Goal: Browse casually: Explore the website without a specific task or goal

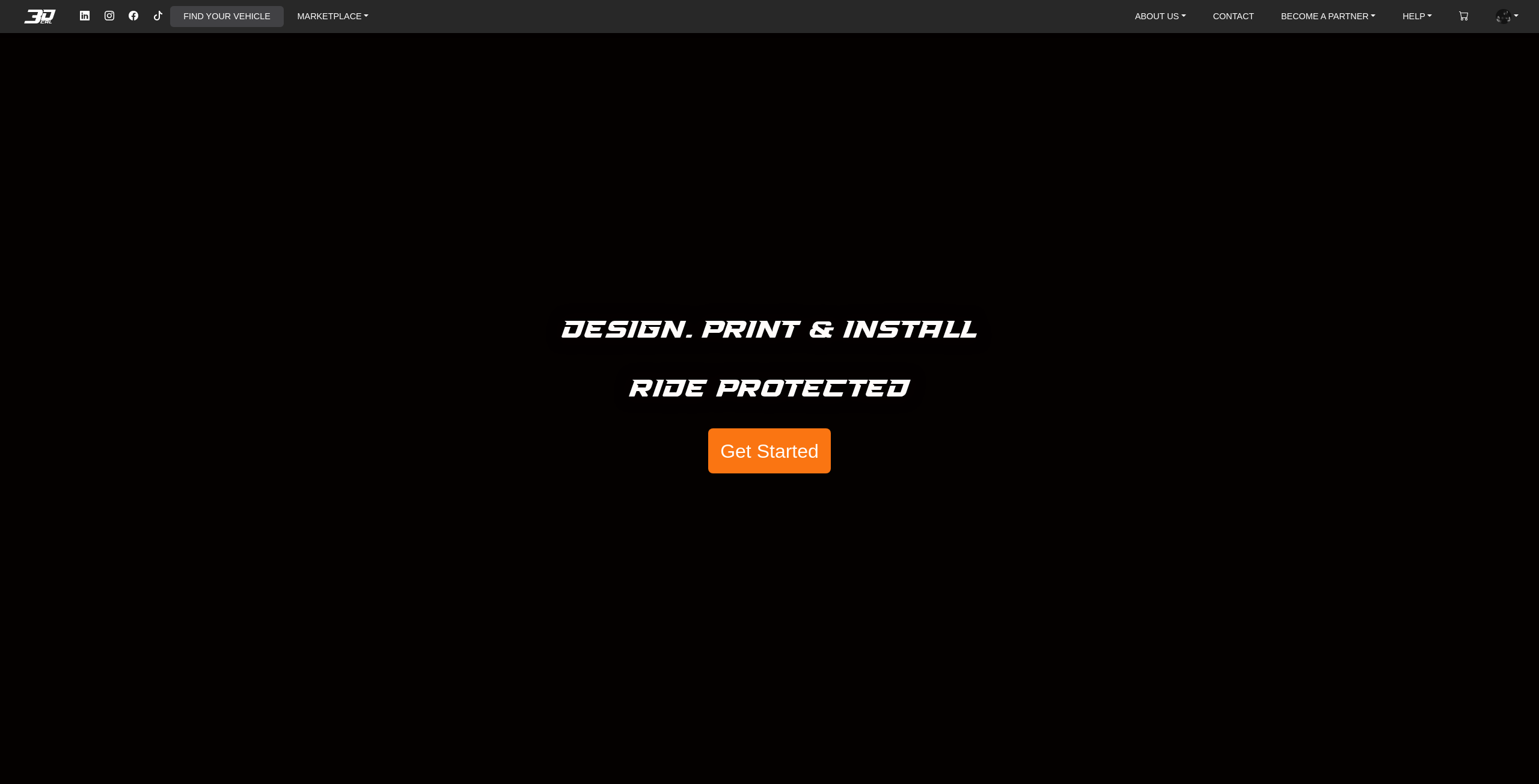
click at [190, 21] on link "FIND YOUR VEHICLE" at bounding box center [226, 16] width 96 height 21
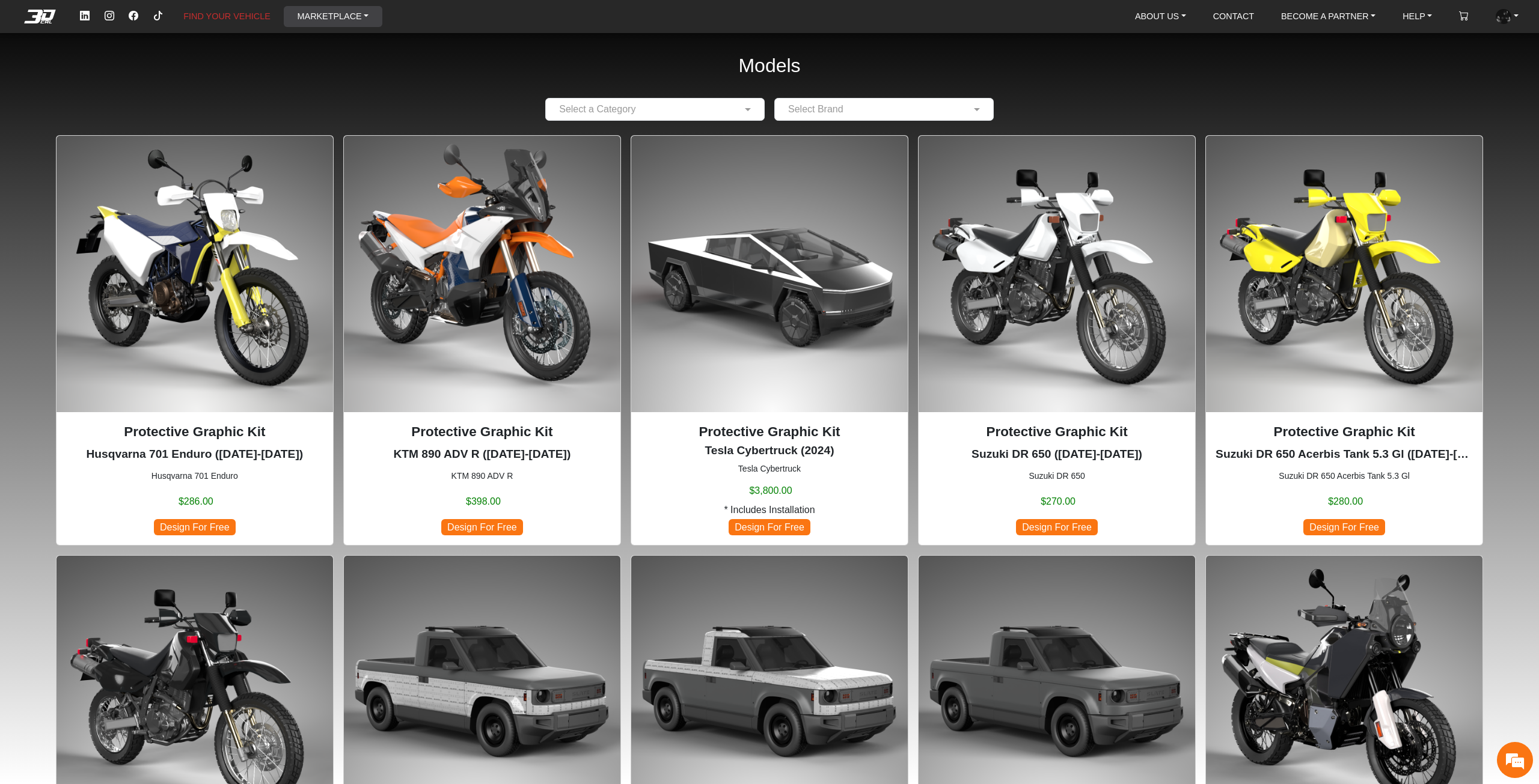
click at [348, 23] on link "MARKETPLACE" at bounding box center [333, 16] width 81 height 21
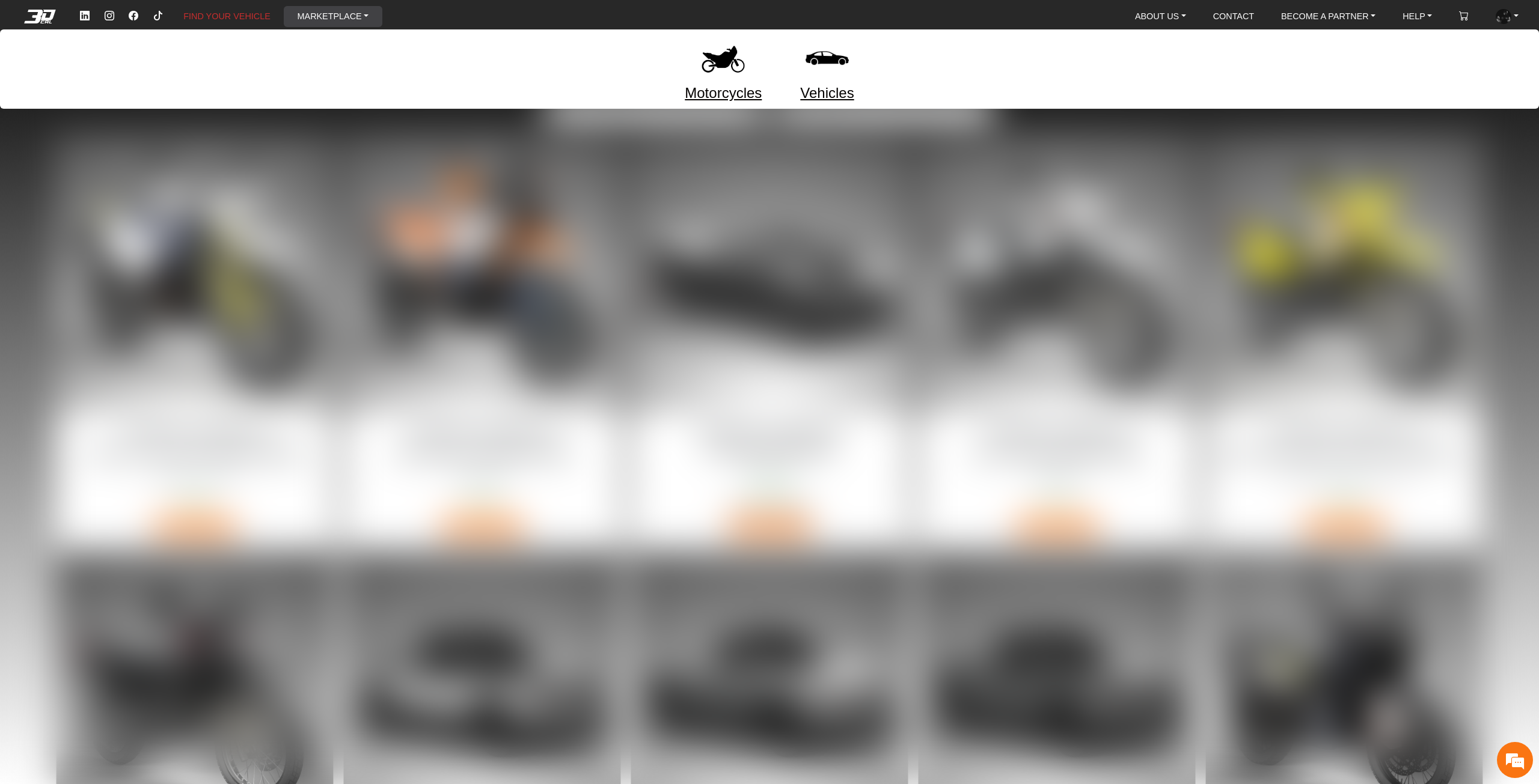
click at [701, 41] on img at bounding box center [723, 58] width 51 height 51
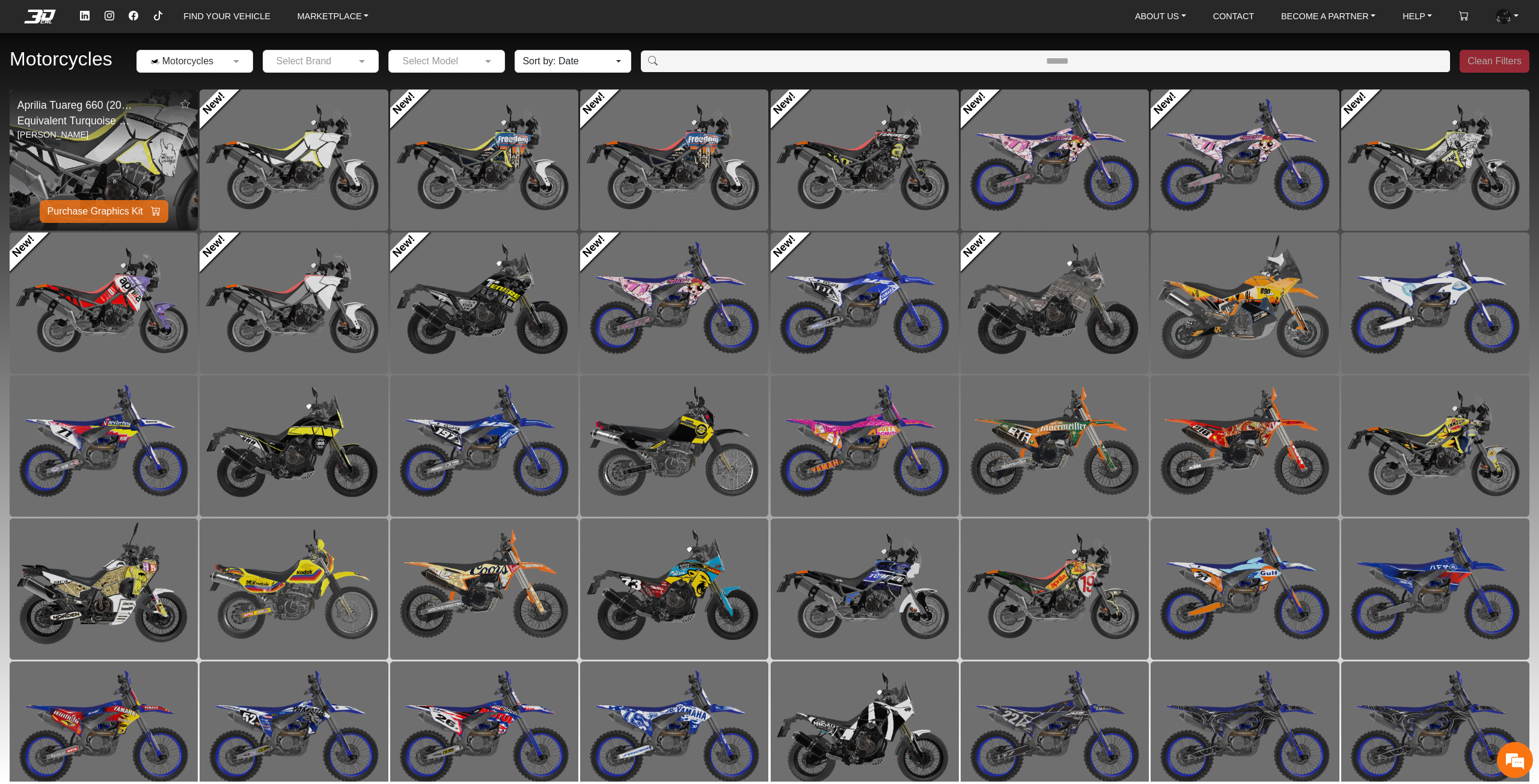
click at [151, 161] on img at bounding box center [104, 160] width 376 height 282
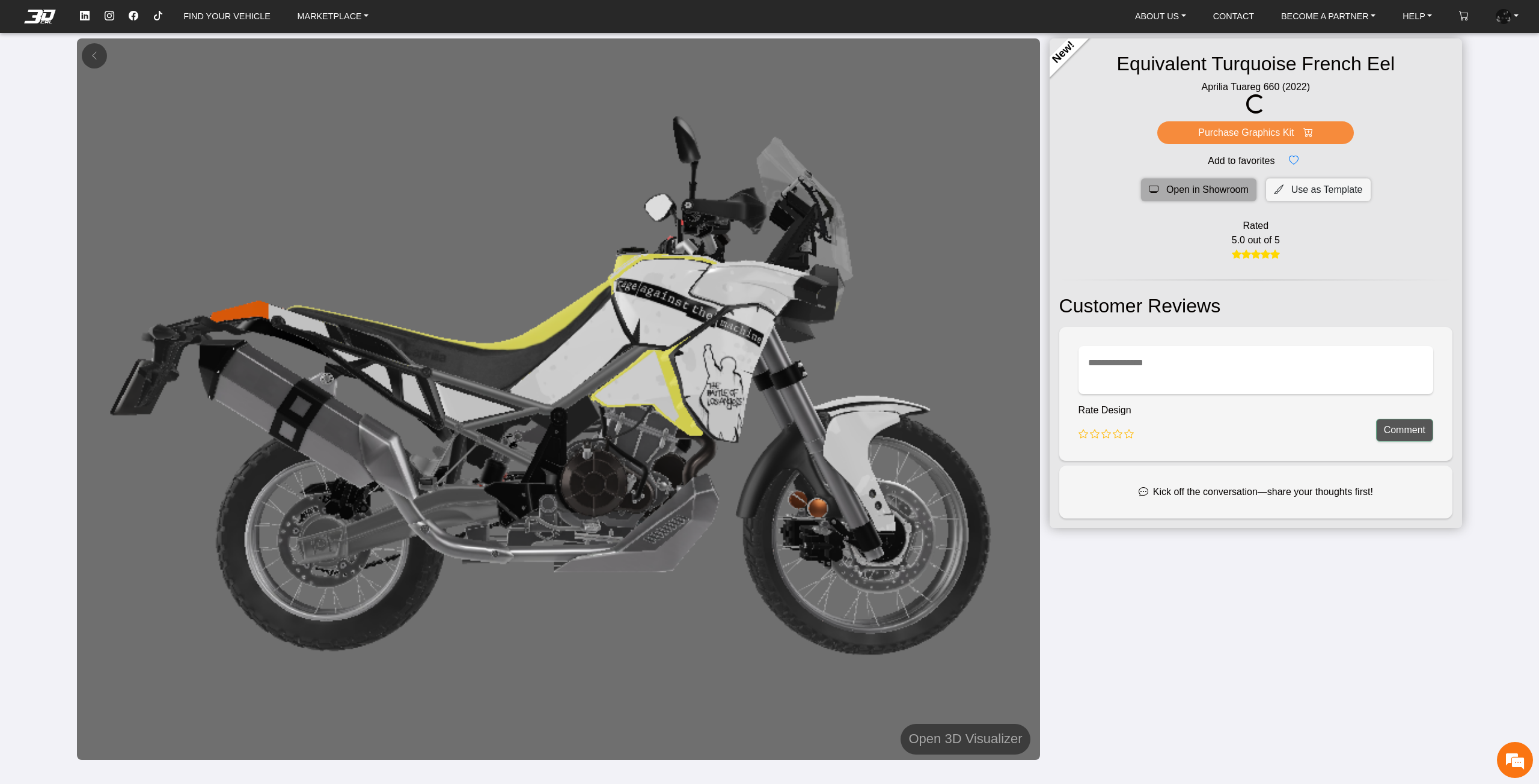
click at [1175, 184] on span "Open in Showroom" at bounding box center [1207, 189] width 82 height 15
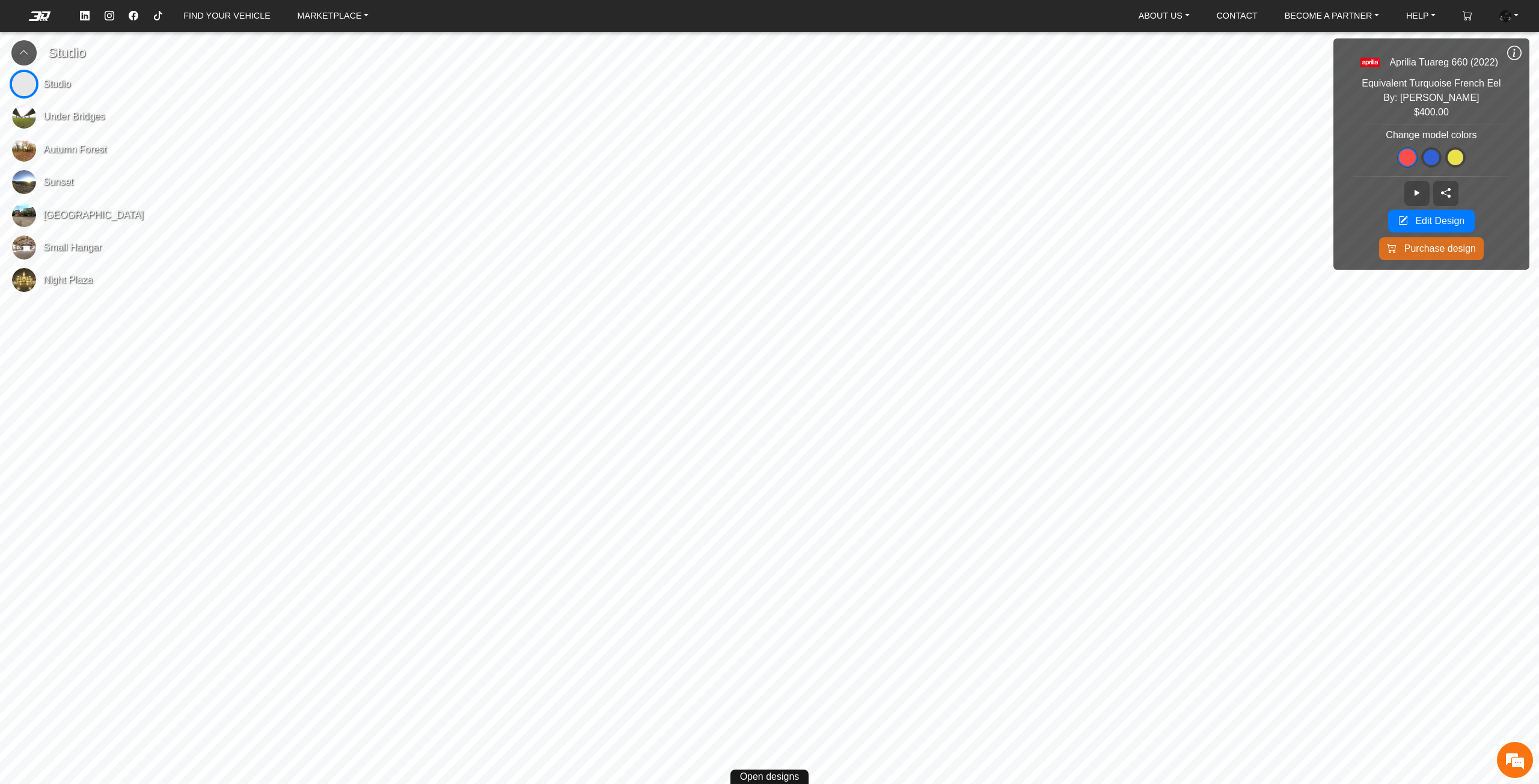
click at [28, 186] on img at bounding box center [24, 182] width 24 height 24
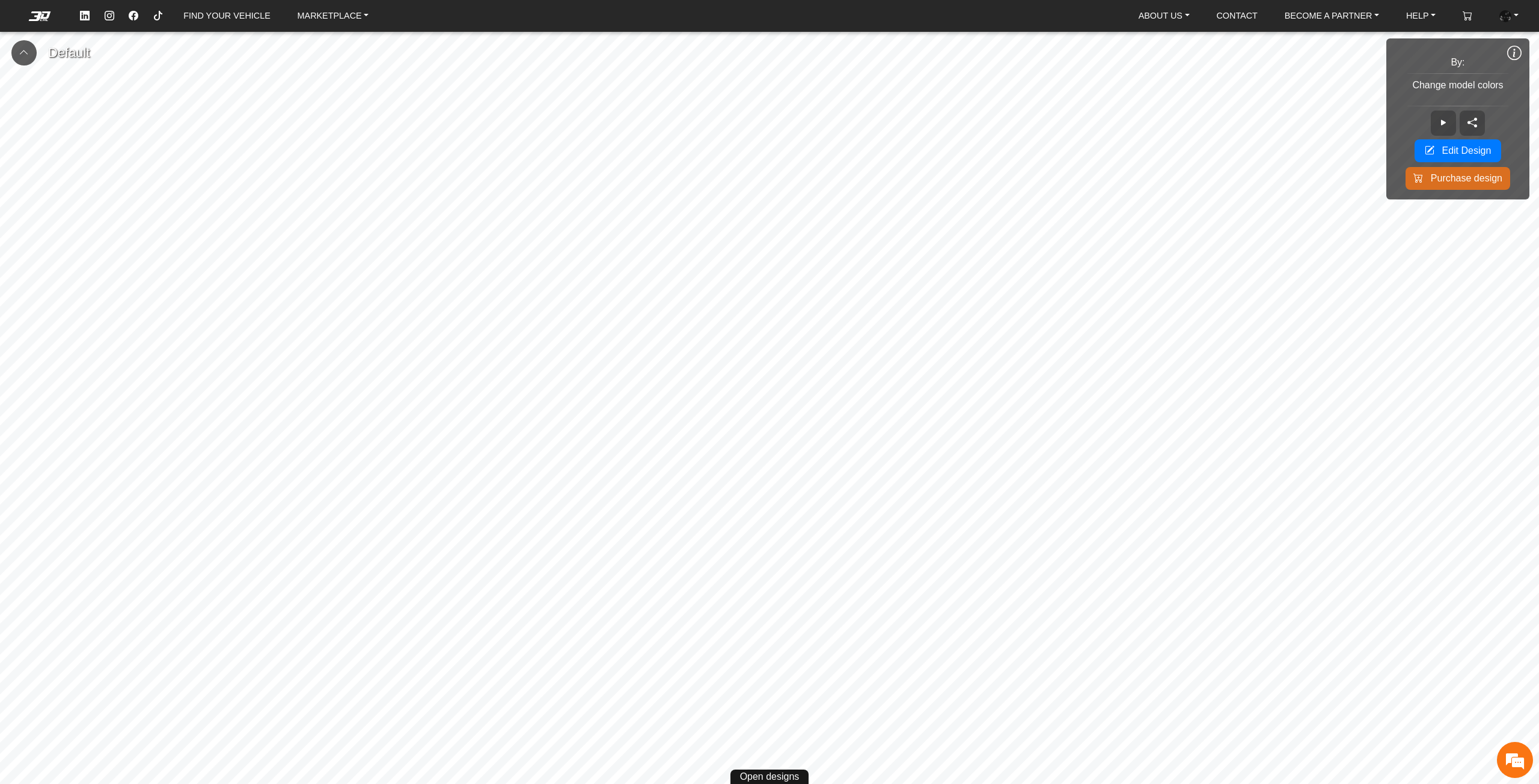
click at [40, 9] on div "FIND YOUR VEHICLE MARKETPLACE ABOUT US About Us Our Materials Blog CONTACT BECO…" at bounding box center [769, 15] width 1539 height 22
